Goal: Task Accomplishment & Management: Manage account settings

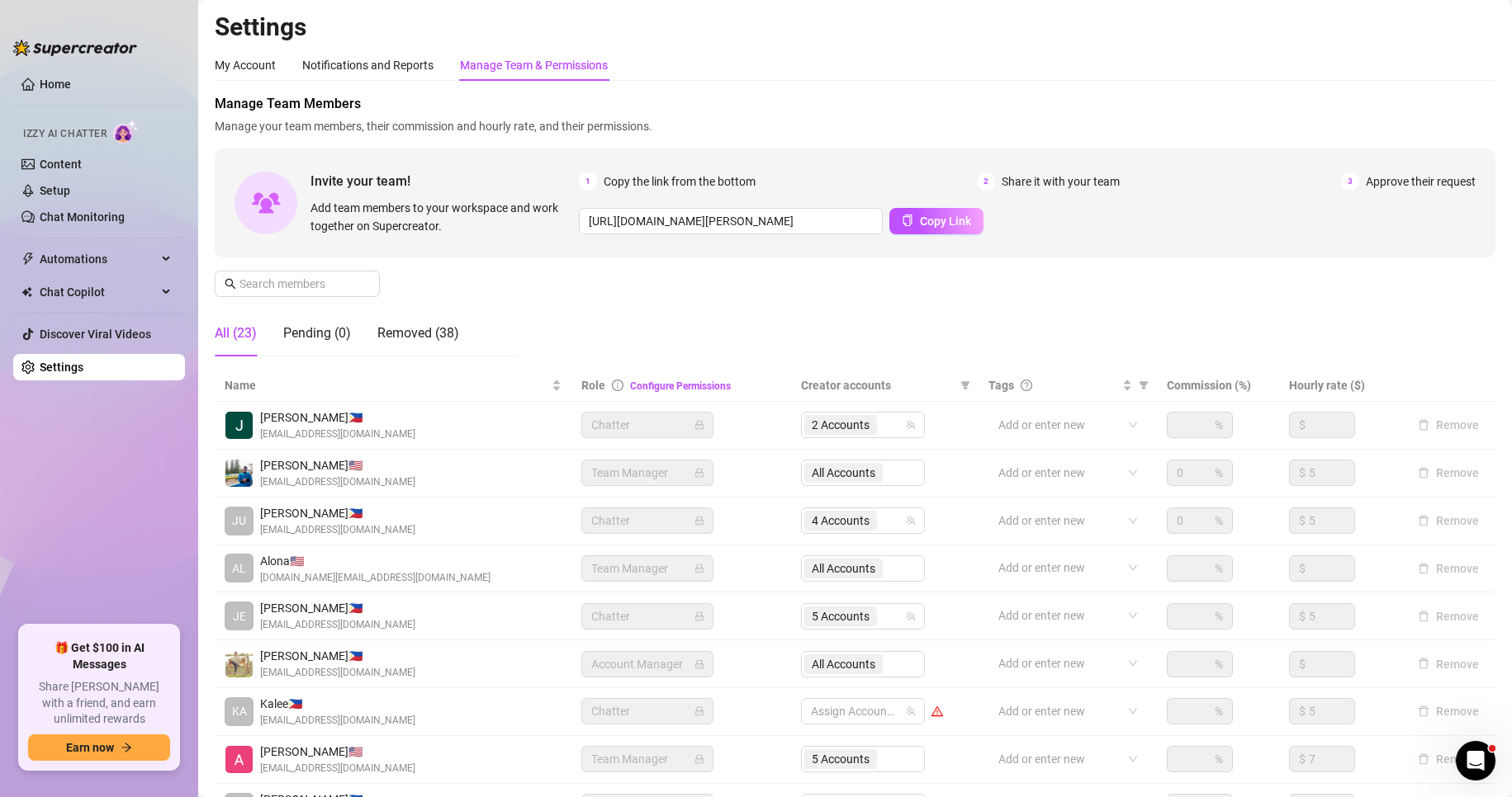
scroll to position [197, 0]
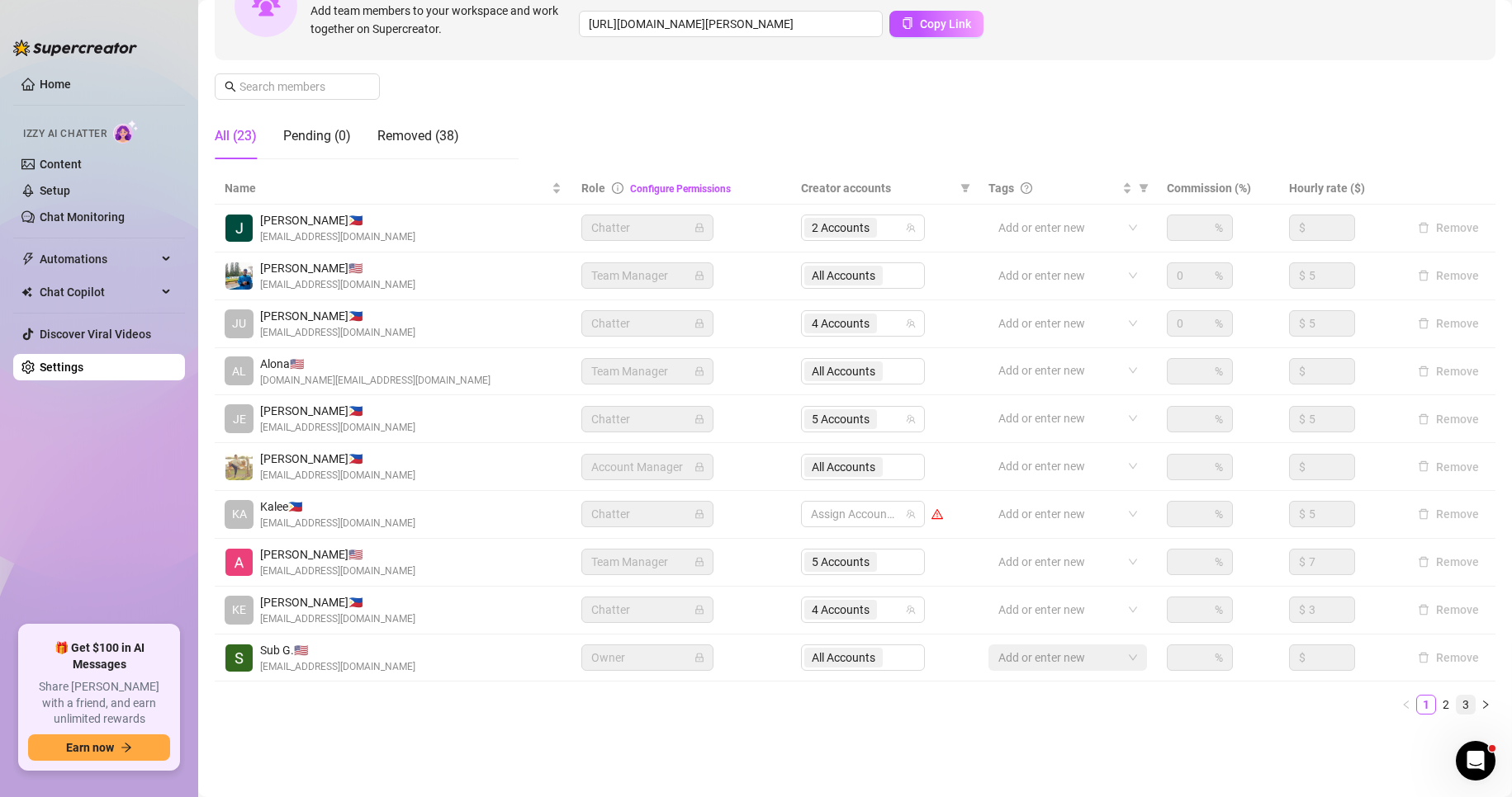
click at [1456, 702] on link "3" at bounding box center [1466, 705] width 18 height 18
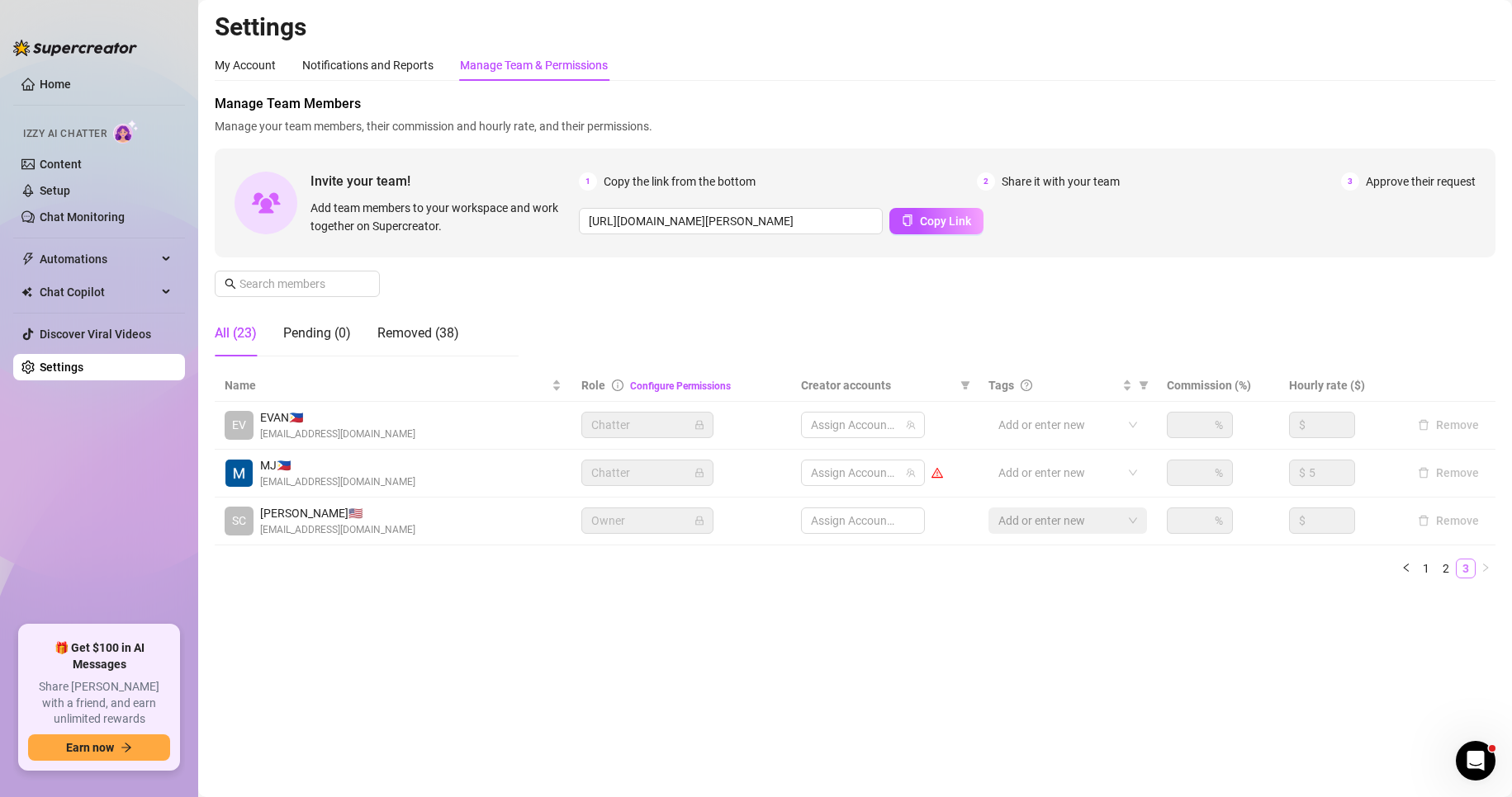
scroll to position [0, 0]
click at [919, 616] on main "Settings My Account Notifications and Reports Manage Team & Permissions Profile…" at bounding box center [855, 398] width 1314 height 797
click at [1423, 564] on link "1" at bounding box center [1427, 569] width 18 height 18
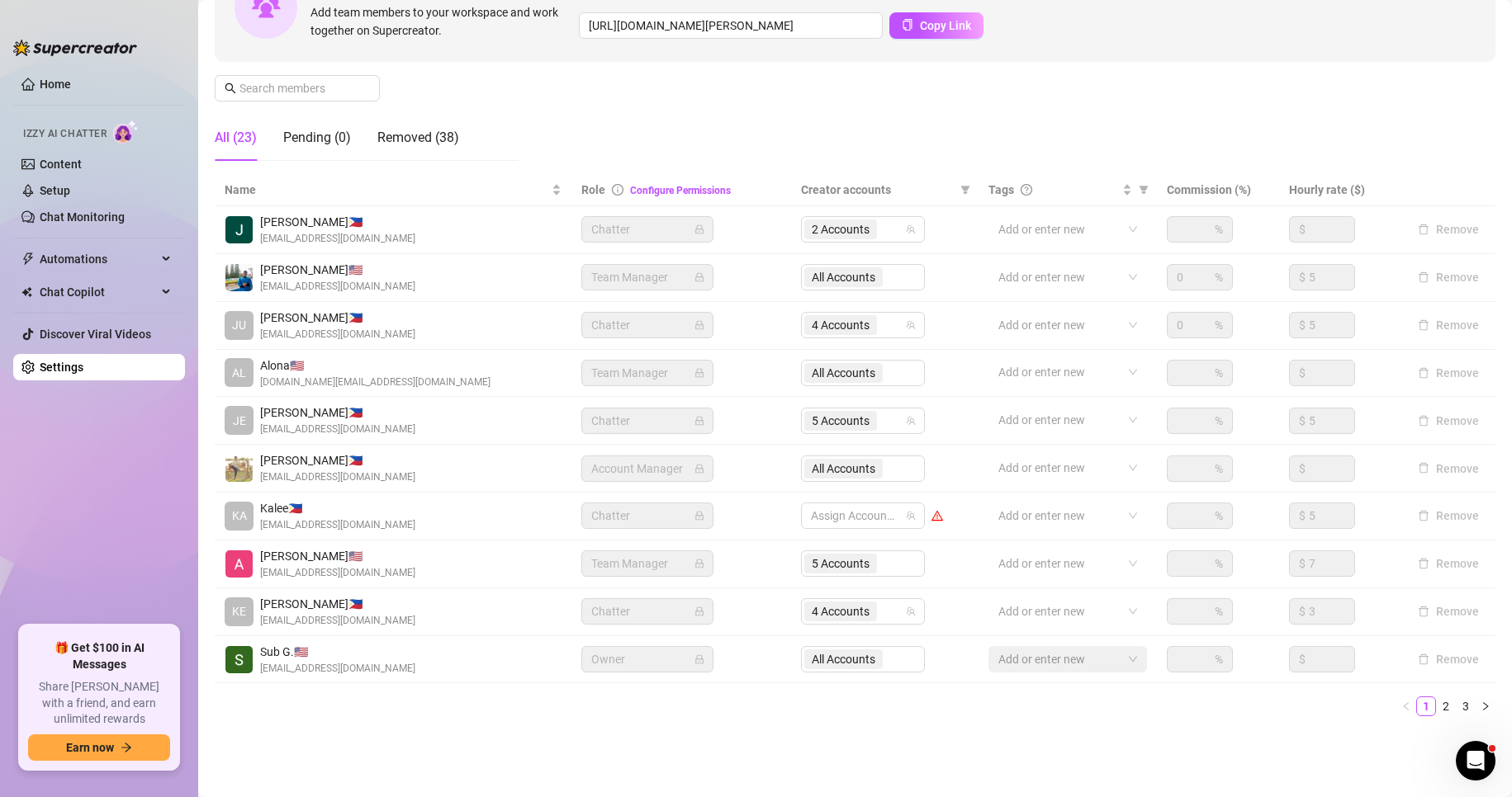
scroll to position [197, 0]
click at [841, 233] on span "2 Accounts" at bounding box center [841, 228] width 58 height 18
click at [1037, 166] on div "Manage Team Members Manage your team members, their commission and hourly rate,…" at bounding box center [855, 35] width 1280 height 275
click at [1436, 706] on link "2" at bounding box center [1446, 705] width 18 height 18
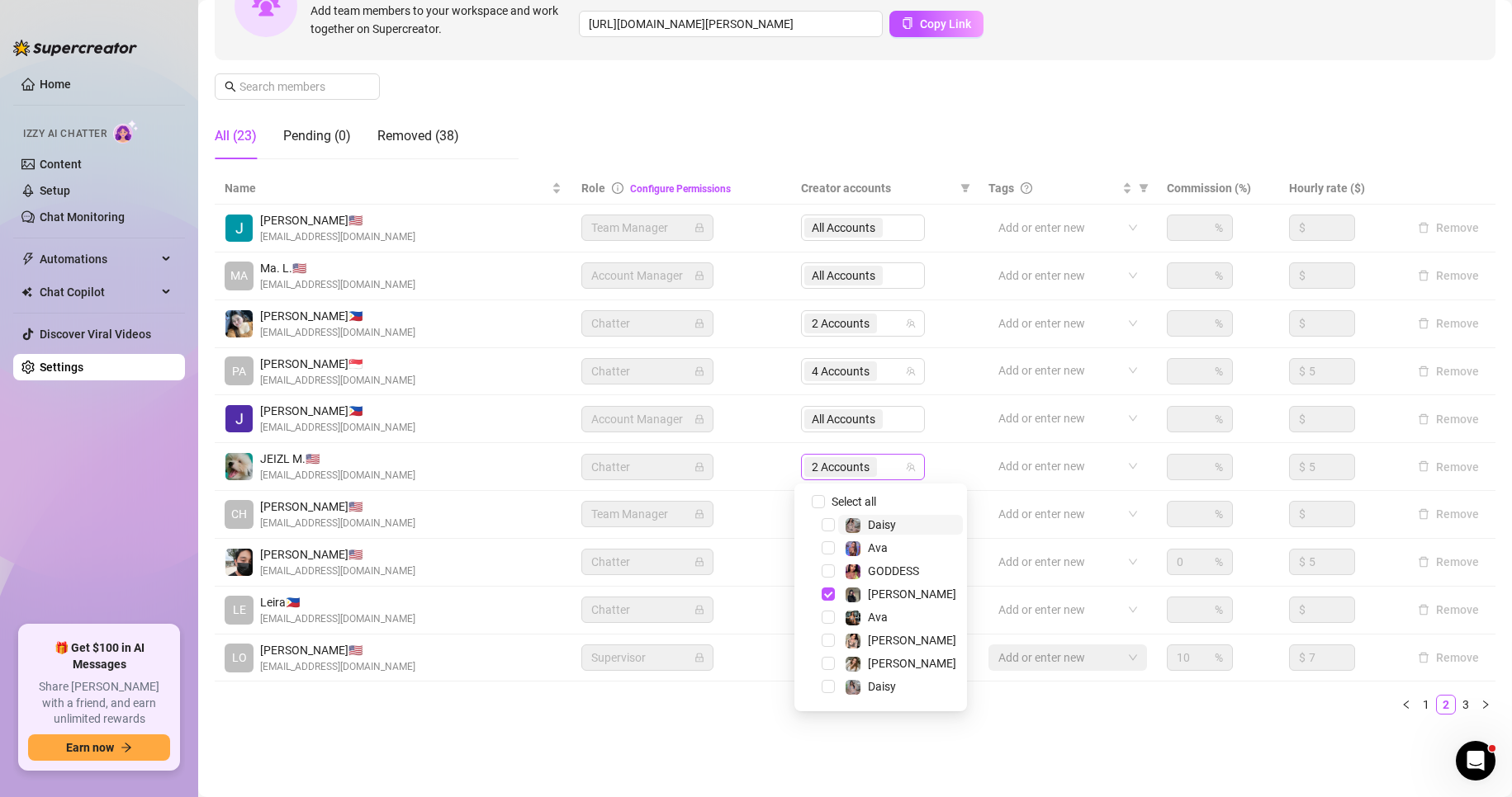
click at [845, 460] on span "2 Accounts" at bounding box center [841, 467] width 58 height 18
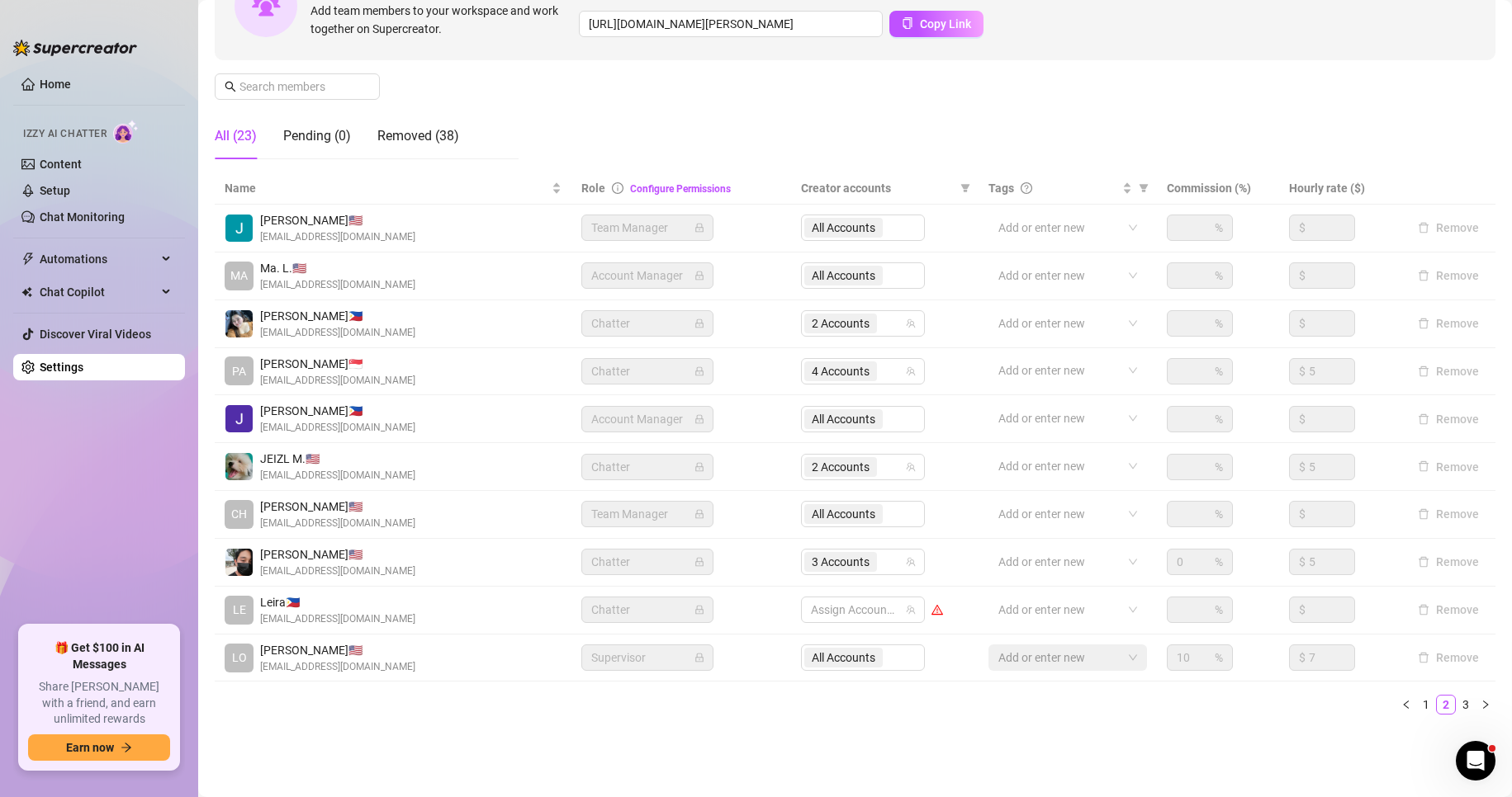
click at [598, 749] on main "Settings My Account Notifications and Reports Manage Team & Permissions Profile…" at bounding box center [855, 299] width 1314 height 994
click at [1314, 766] on main "Settings My Account Notifications and Reports Manage Team & Permissions Profile…" at bounding box center [855, 299] width 1314 height 994
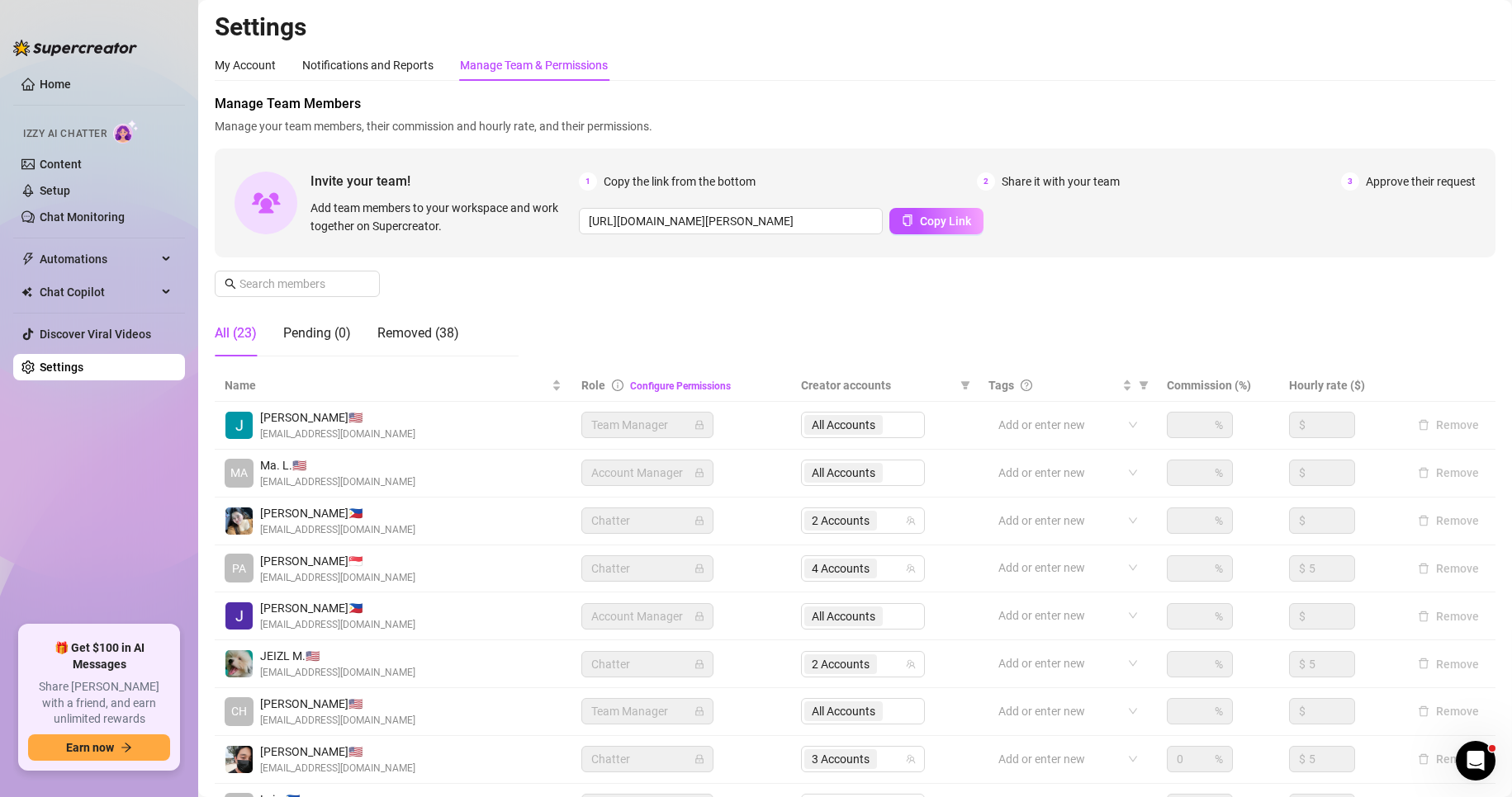
scroll to position [197, 0]
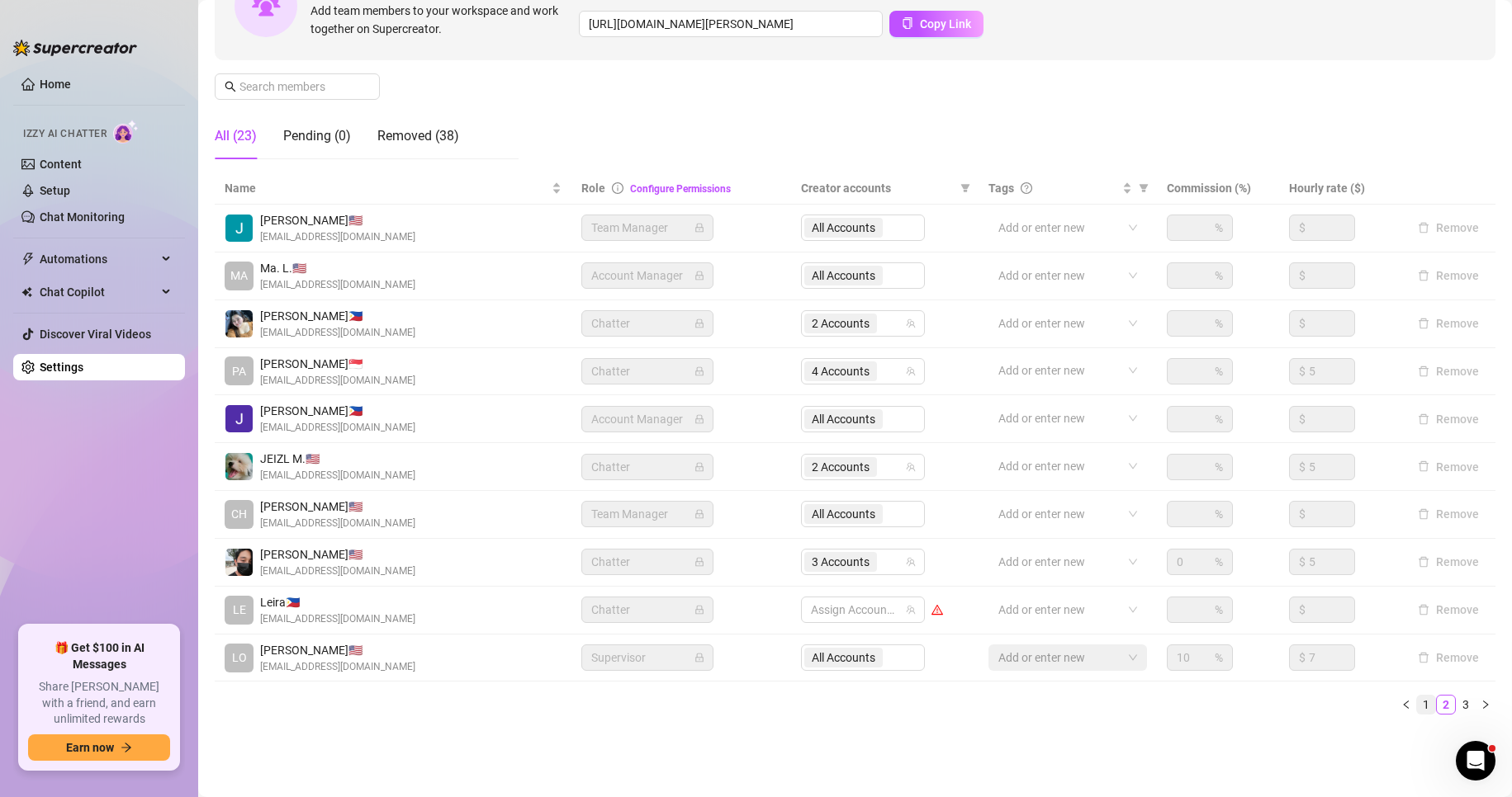
click at [1417, 711] on link "1" at bounding box center [1427, 705] width 18 height 18
